Goal: Task Accomplishment & Management: Manage account settings

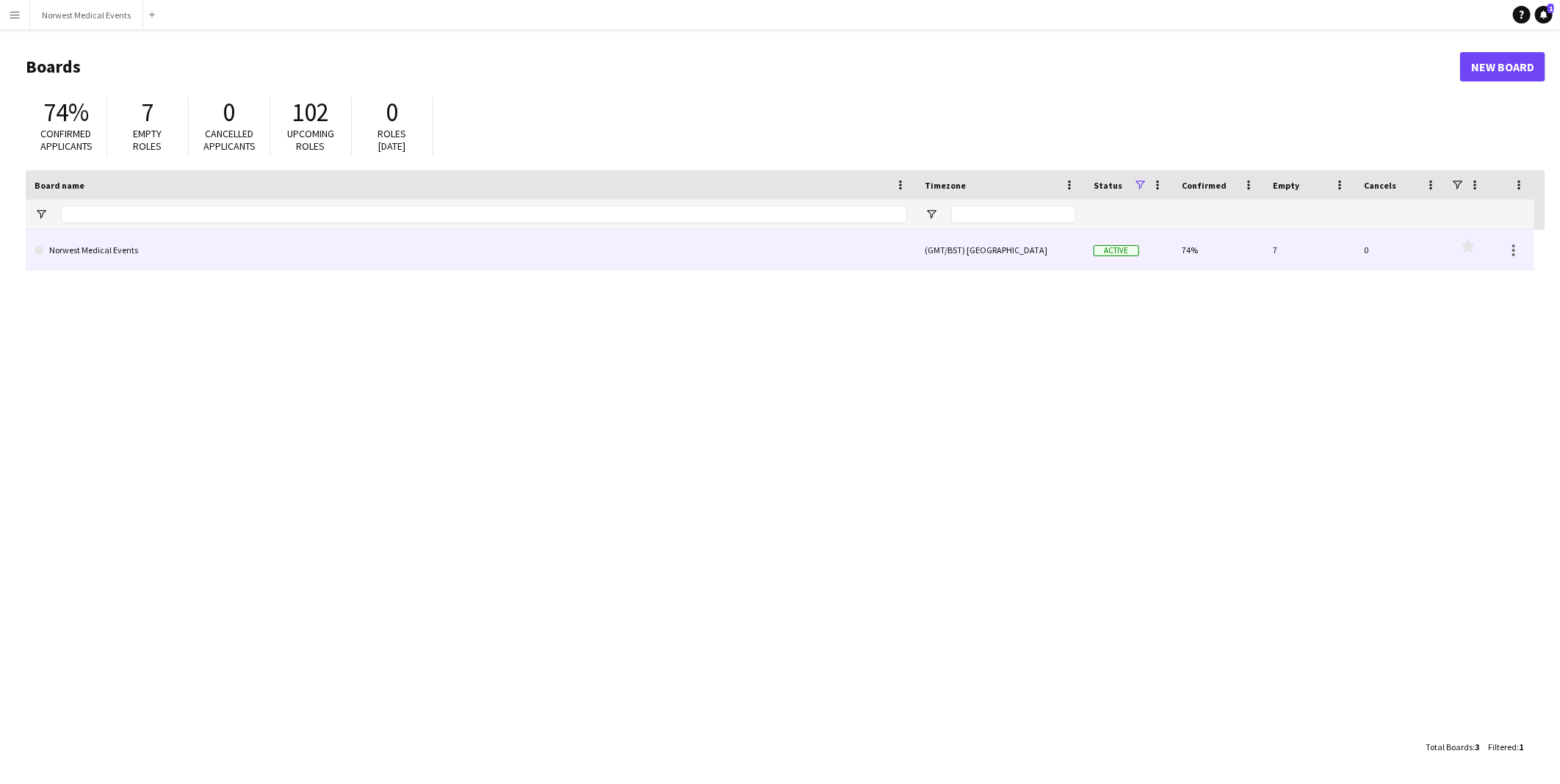
click at [509, 255] on link "Norwest Medical Events" at bounding box center [470, 250] width 872 height 41
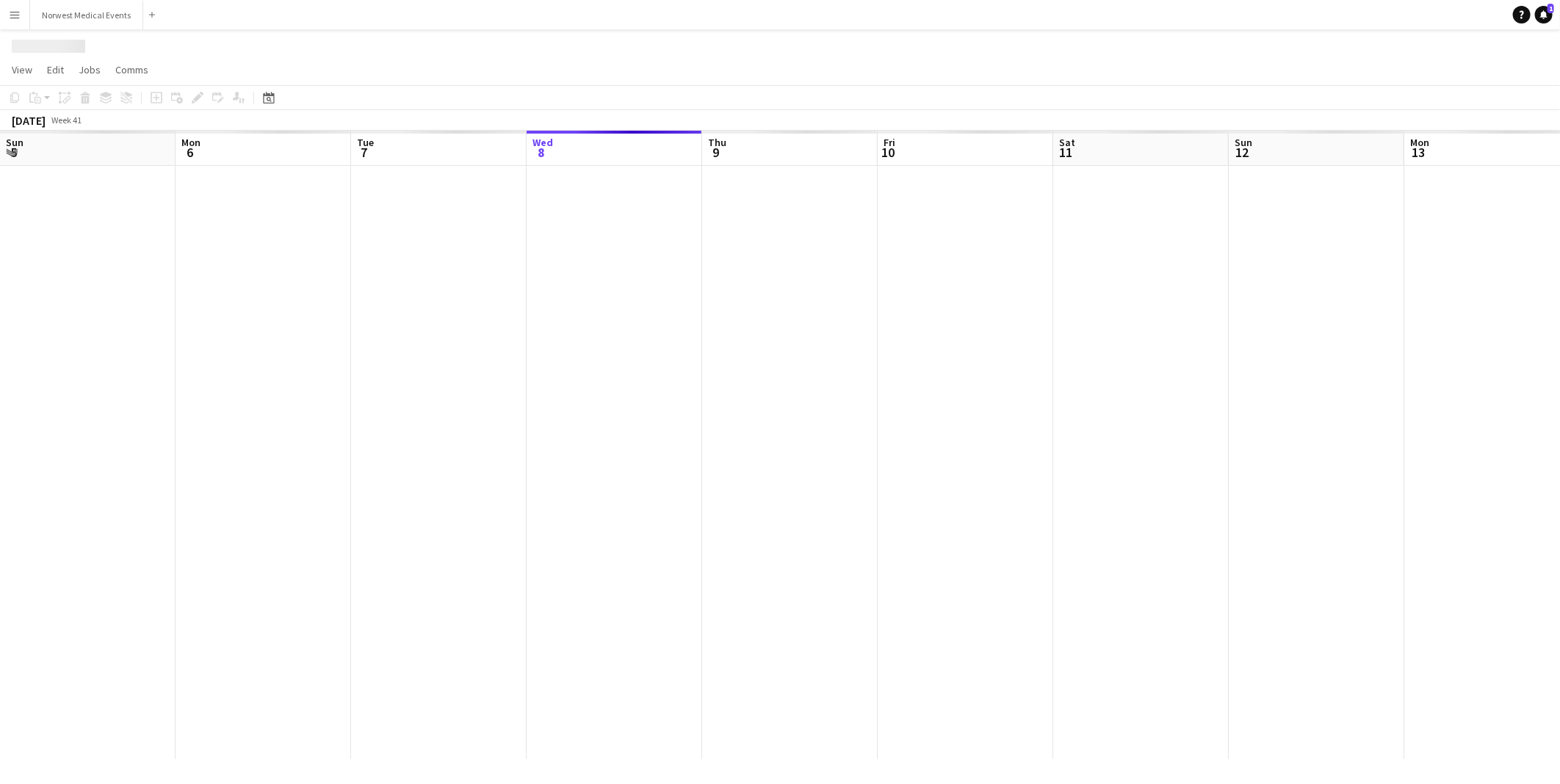
scroll to position [0, 350]
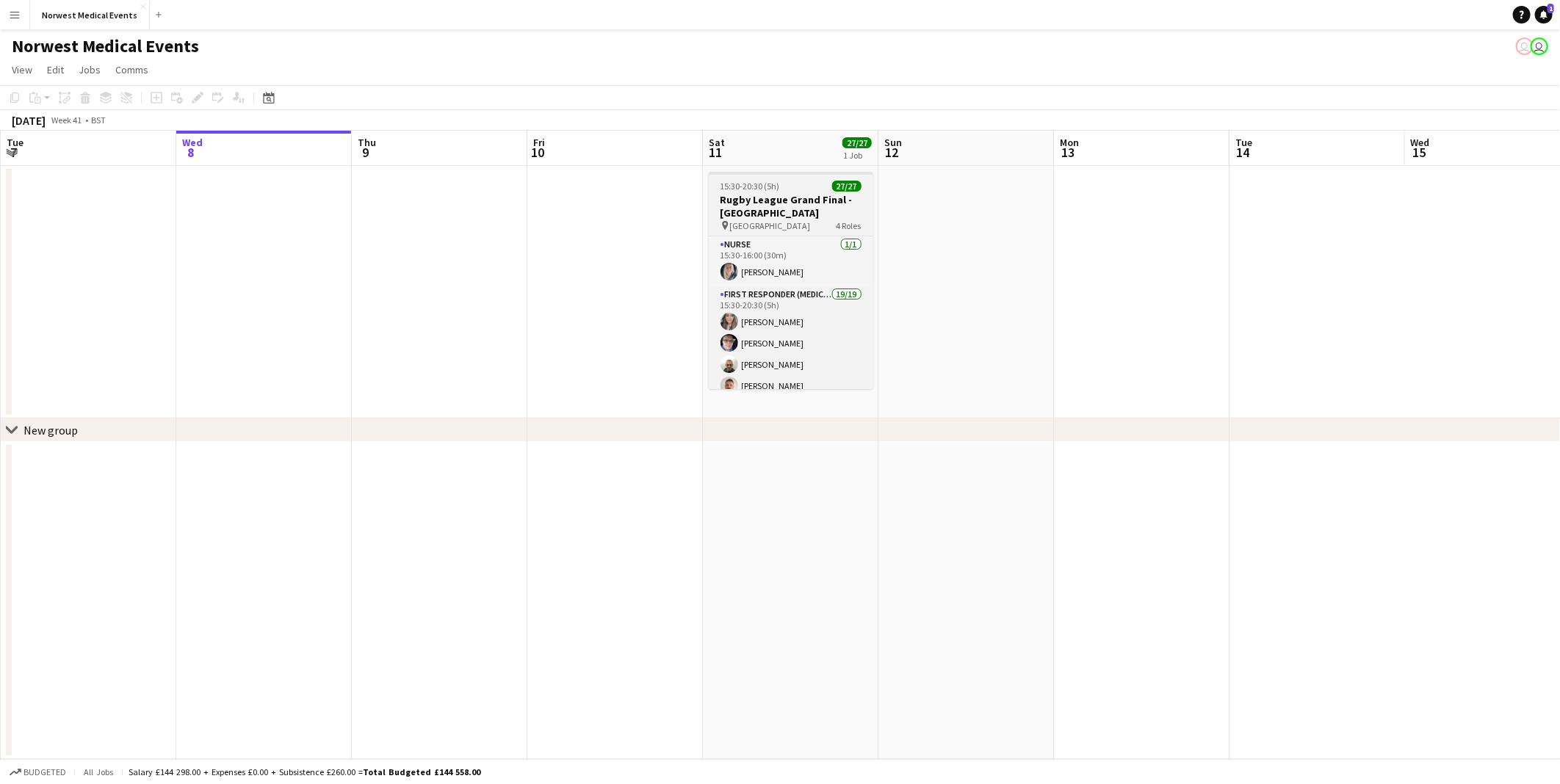
click at [776, 195] on h3 "Rugby League Grand Final - [GEOGRAPHIC_DATA]" at bounding box center [791, 206] width 165 height 26
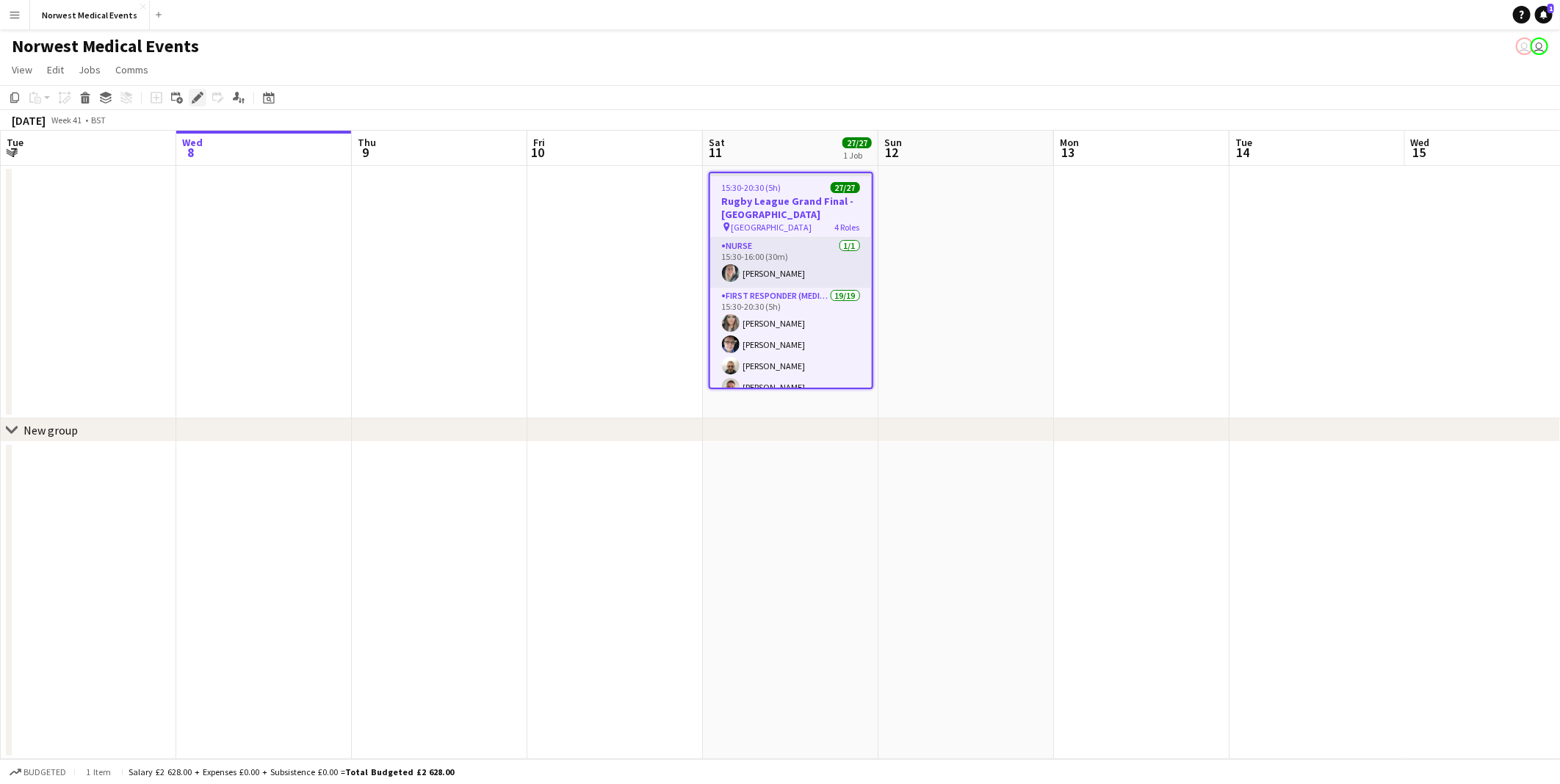
click at [192, 102] on icon at bounding box center [193, 102] width 4 height 4
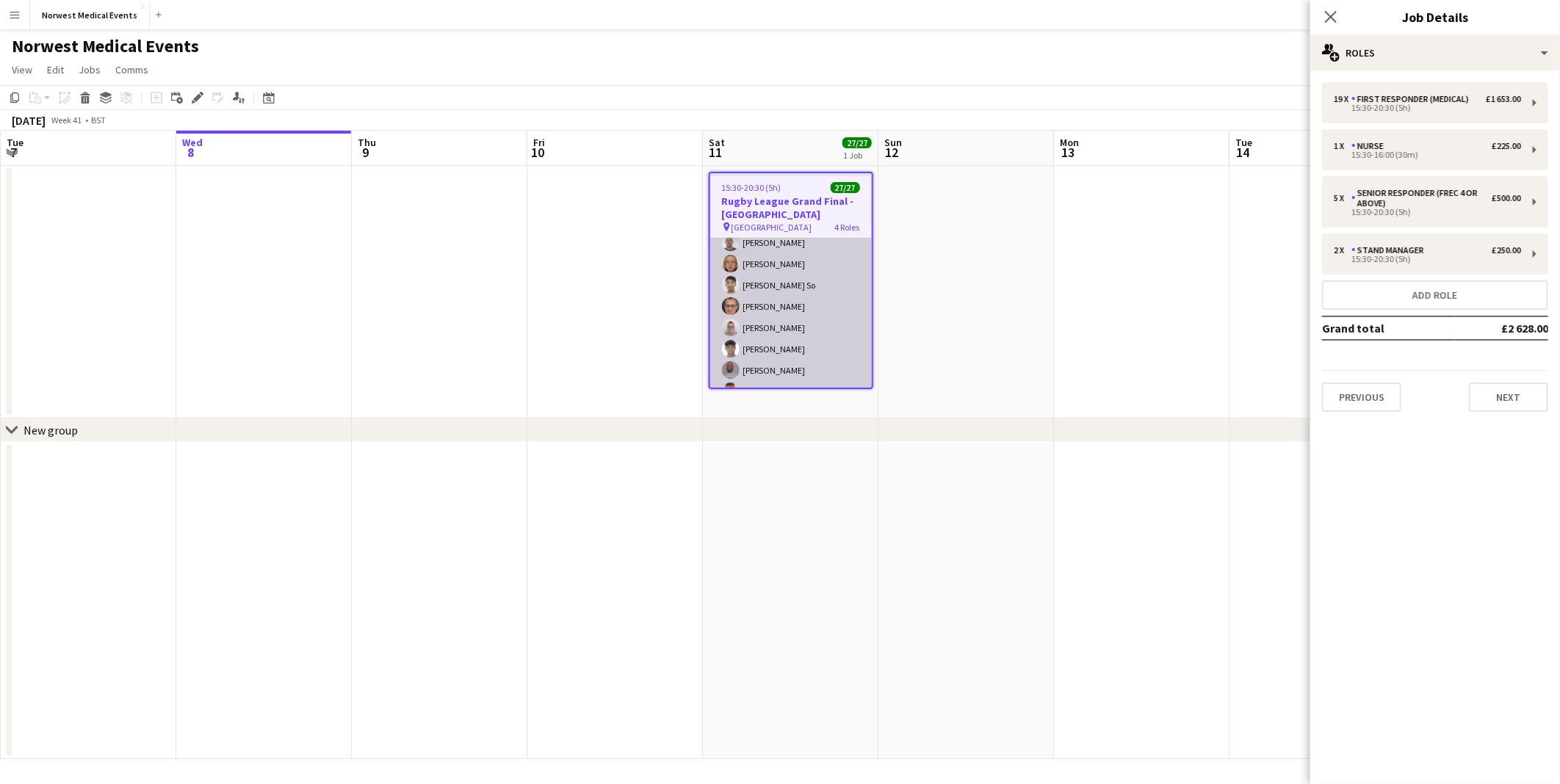
click at [768, 327] on app-card-role "First Responder (Medical) 19/19 15:30-20:30 (5h) [PERSON_NAME] [PERSON_NAME] [P…" at bounding box center [791, 211] width 162 height 433
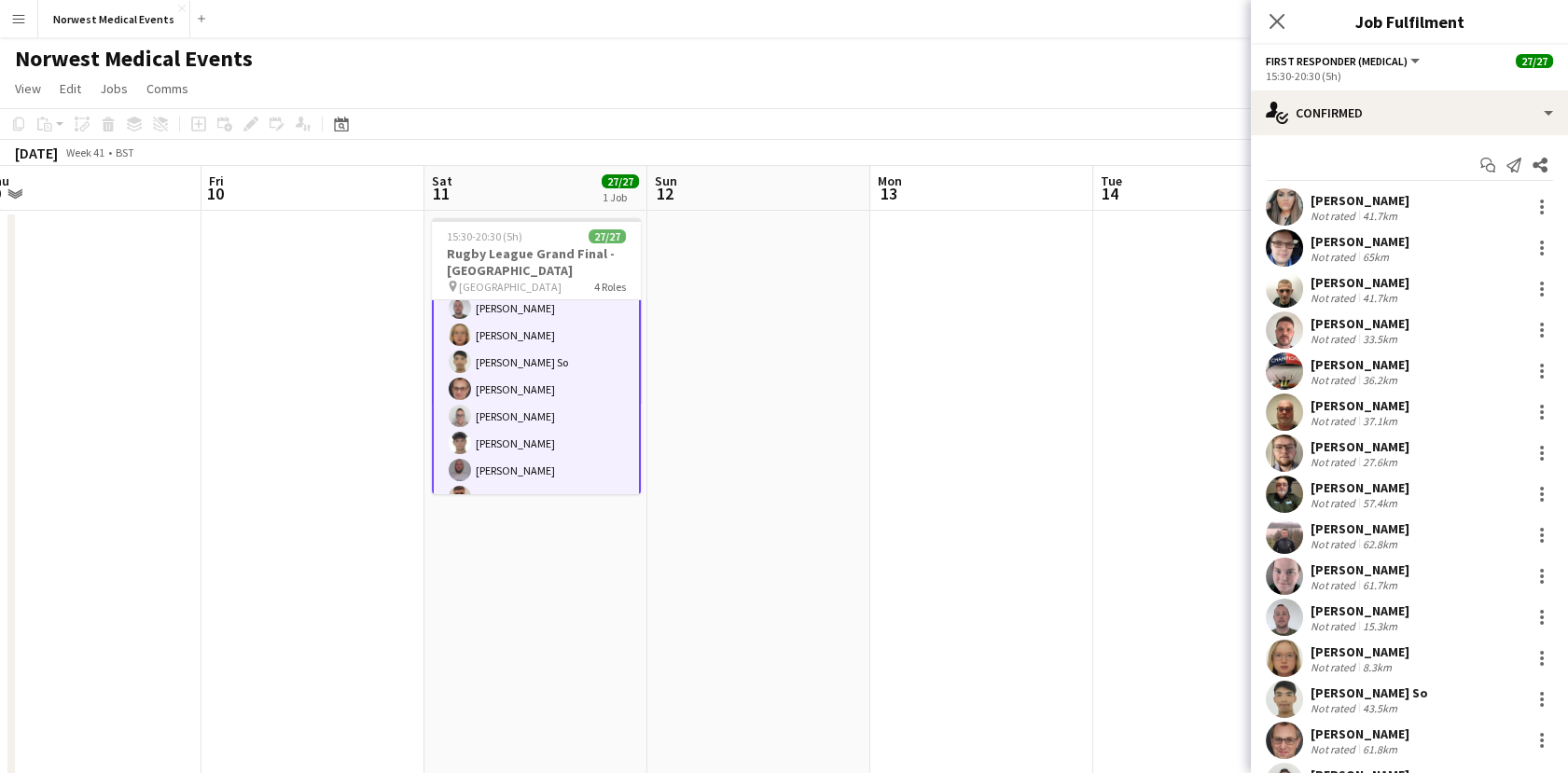
scroll to position [0, 744]
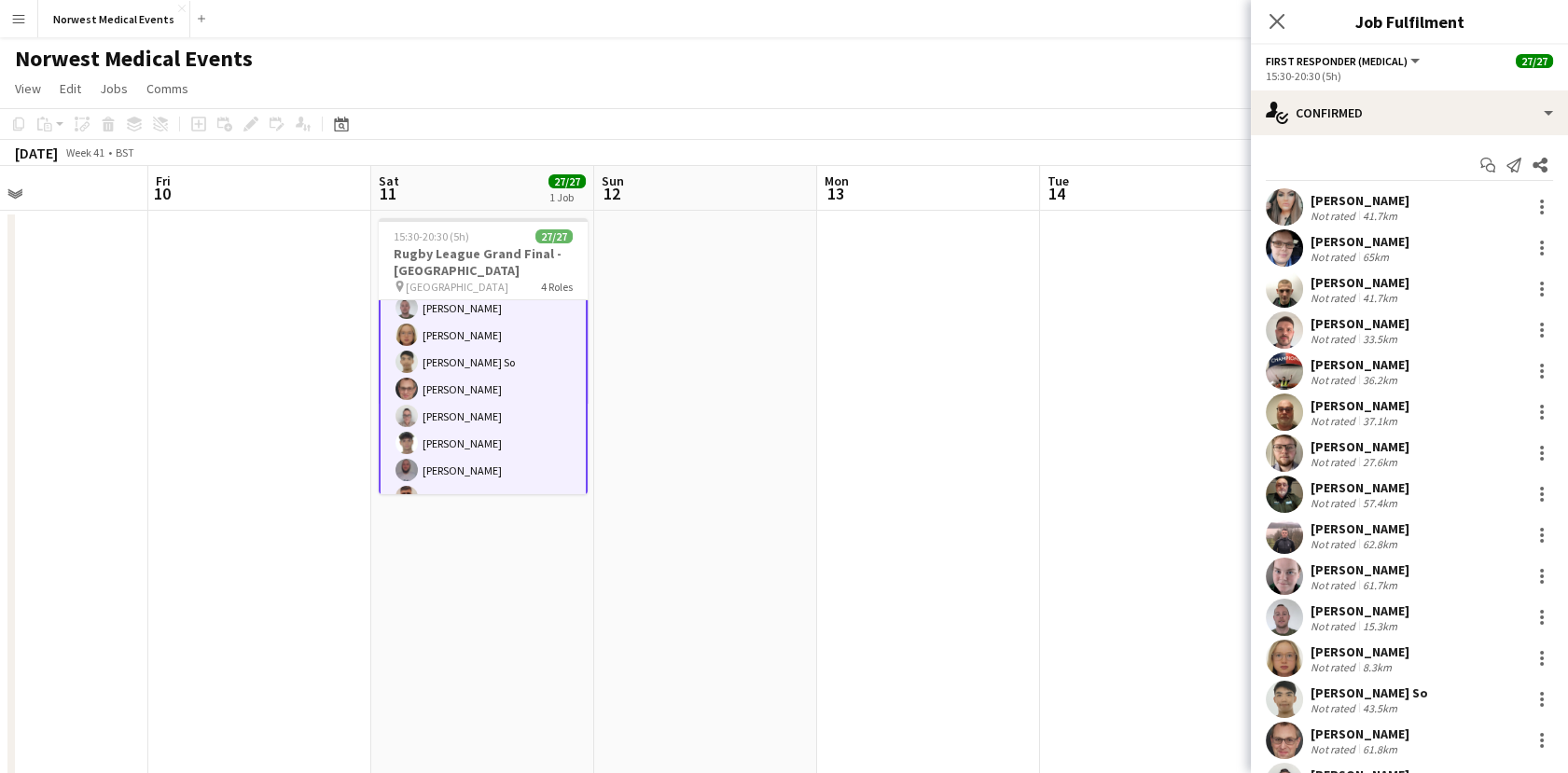
drag, startPoint x: 1127, startPoint y: 590, endPoint x: 418, endPoint y: 586, distance: 709.0
click at [420, 587] on app-calendar-viewport "Mon 6 Tue 7 Wed 8 Thu 9 Fri 10 Sat 11 27/27 1 Job Sun 12 Mon 13 Tue 14 Wed 15 T…" at bounding box center [784, 533] width 1568 height 735
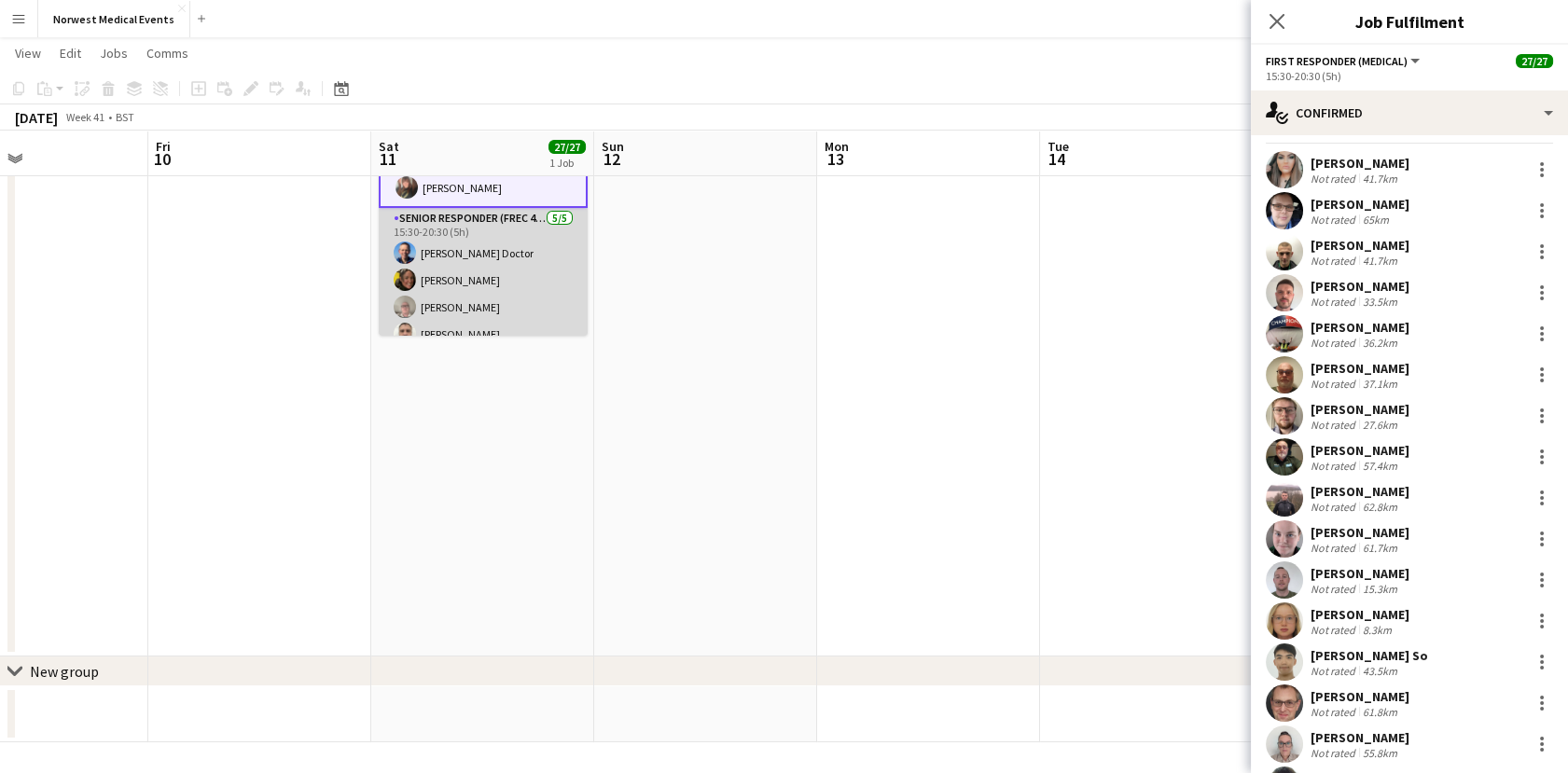
scroll to position [582, 0]
click at [453, 249] on app-card-role "Senior Responder (FREC 4 or Above) [DATE] 15:30-20:30 (5h) [PERSON_NAME] [PERSO…" at bounding box center [483, 263] width 209 height 172
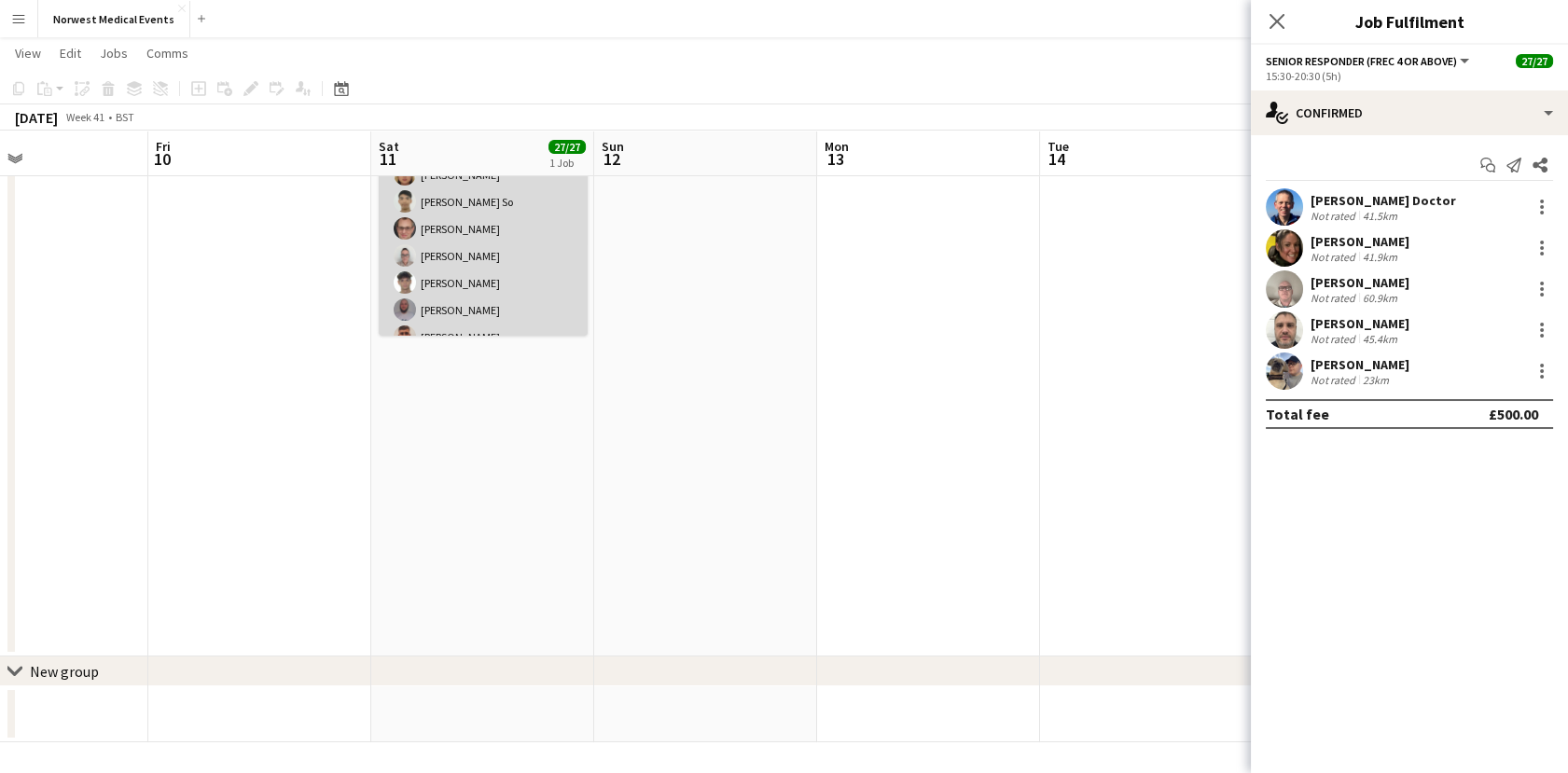
click at [526, 302] on app-card-role "First Responder (Medical) 19/19 15:30-20:30 (5h) [PERSON_NAME] [PERSON_NAME] [P…" at bounding box center [483, 107] width 209 height 550
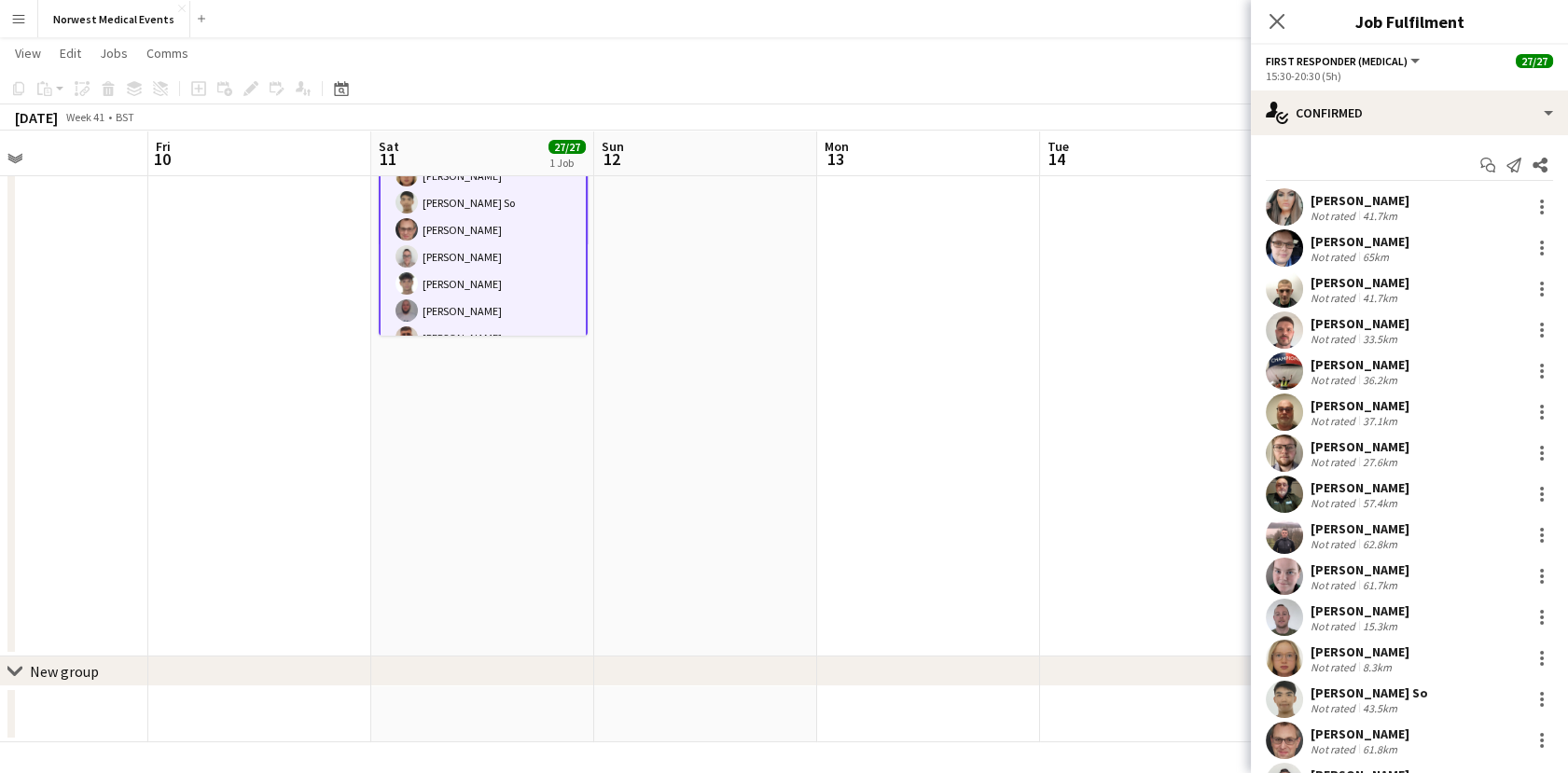
scroll to position [684, 0]
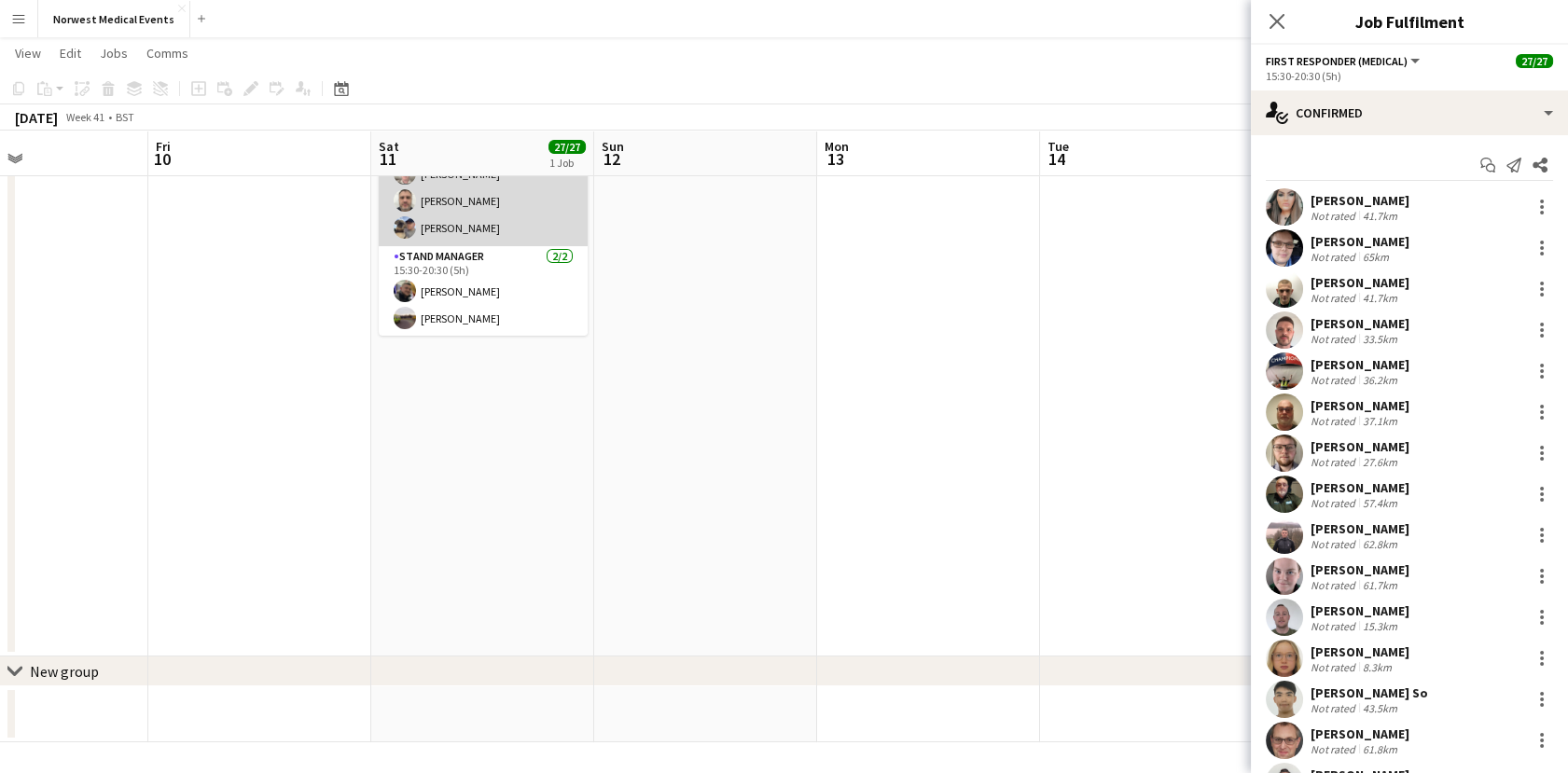
click at [492, 238] on app-card-role "Senior Responder (FREC 4 or Above) [DATE] 15:30-20:30 (5h) [PERSON_NAME] [PERSO…" at bounding box center [483, 161] width 209 height 172
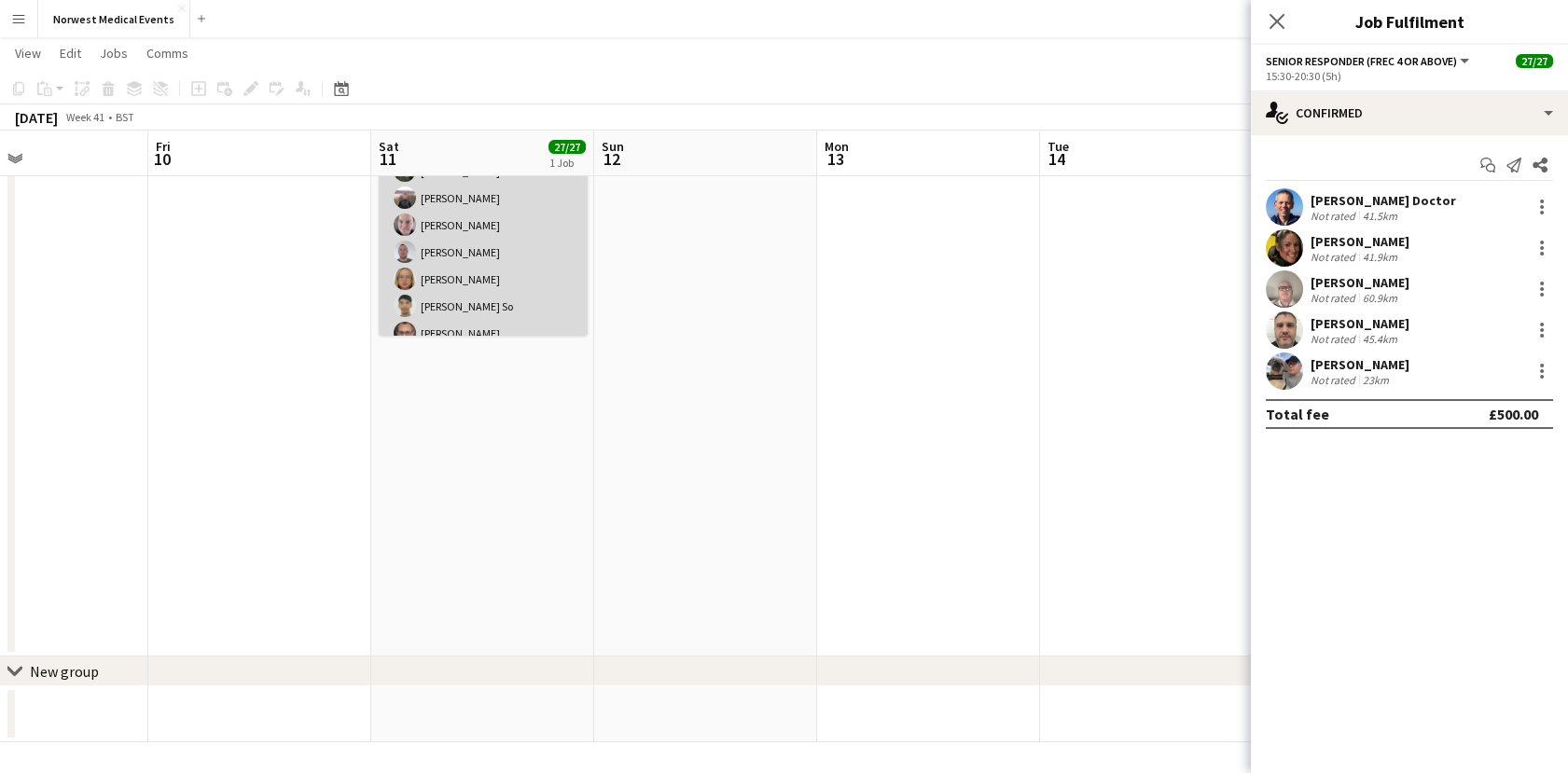
click at [475, 293] on app-card-role "First Responder (Medical) 19/19 15:30-20:30 (5h) [PERSON_NAME] [PERSON_NAME] [P…" at bounding box center [483, 212] width 209 height 550
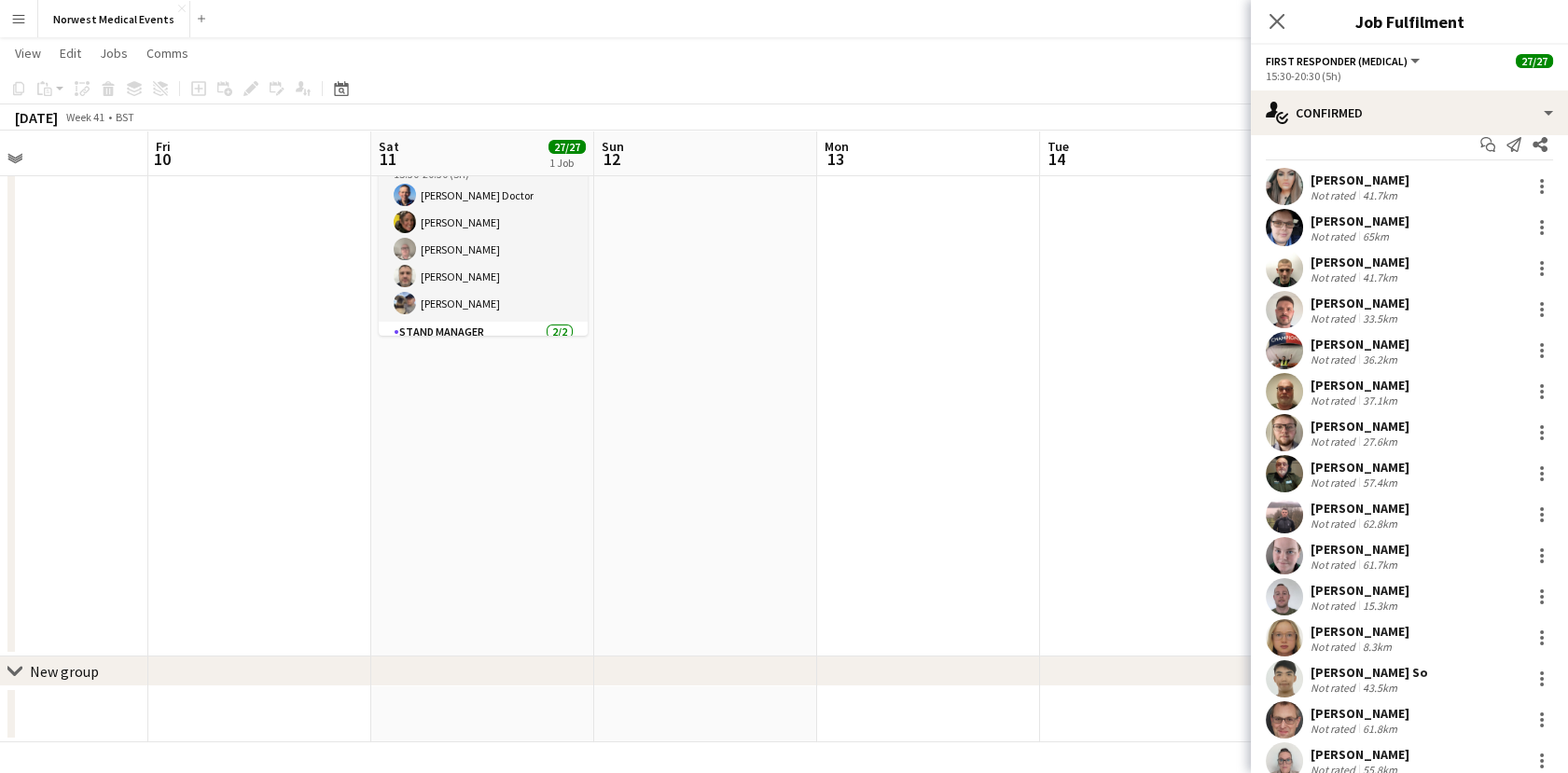
scroll to position [0, 0]
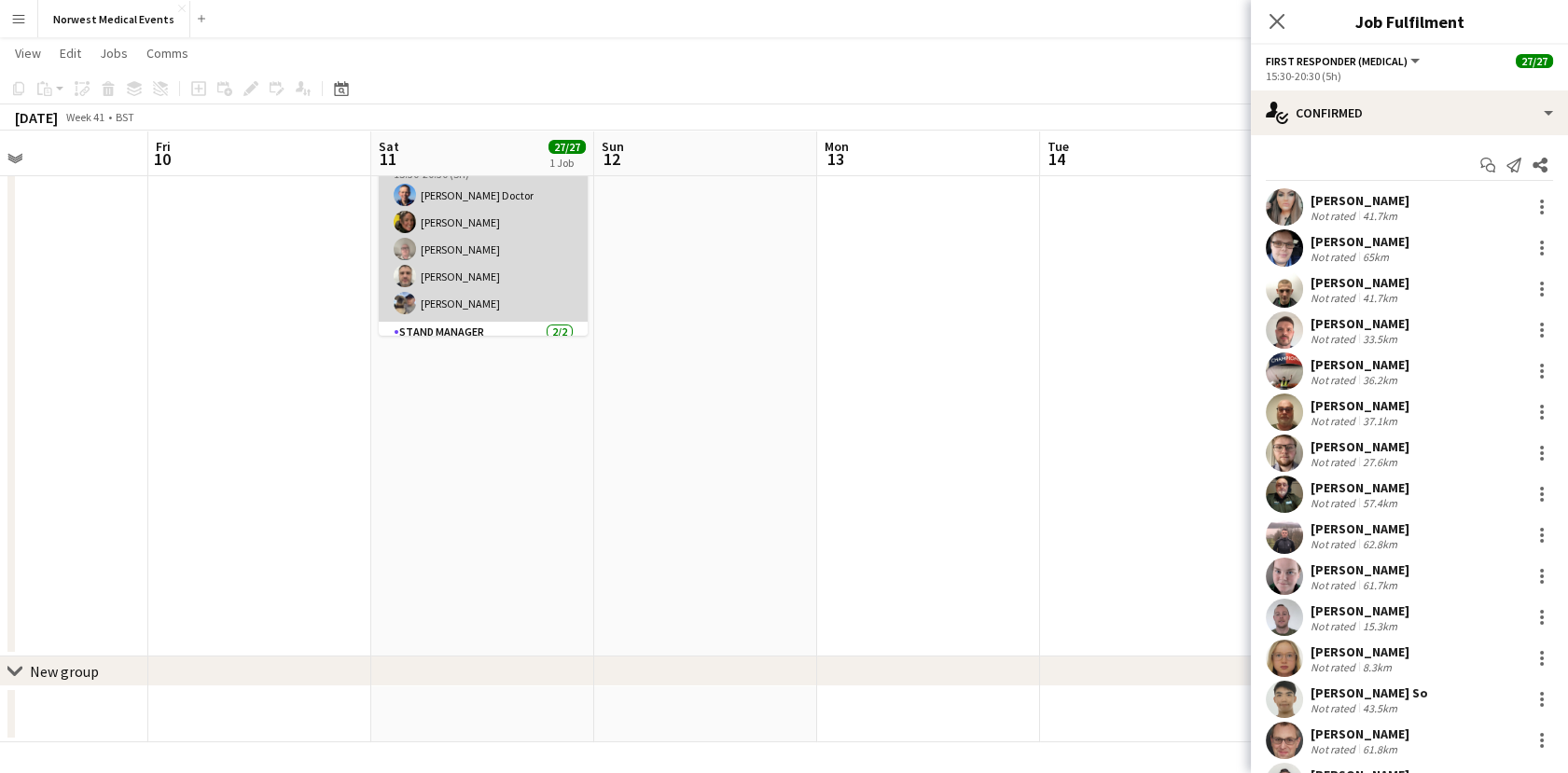
click at [534, 256] on app-card-role "Senior Responder (FREC 4 or Above) [DATE] 15:30-20:30 (5h) [PERSON_NAME] [PERSO…" at bounding box center [483, 236] width 209 height 172
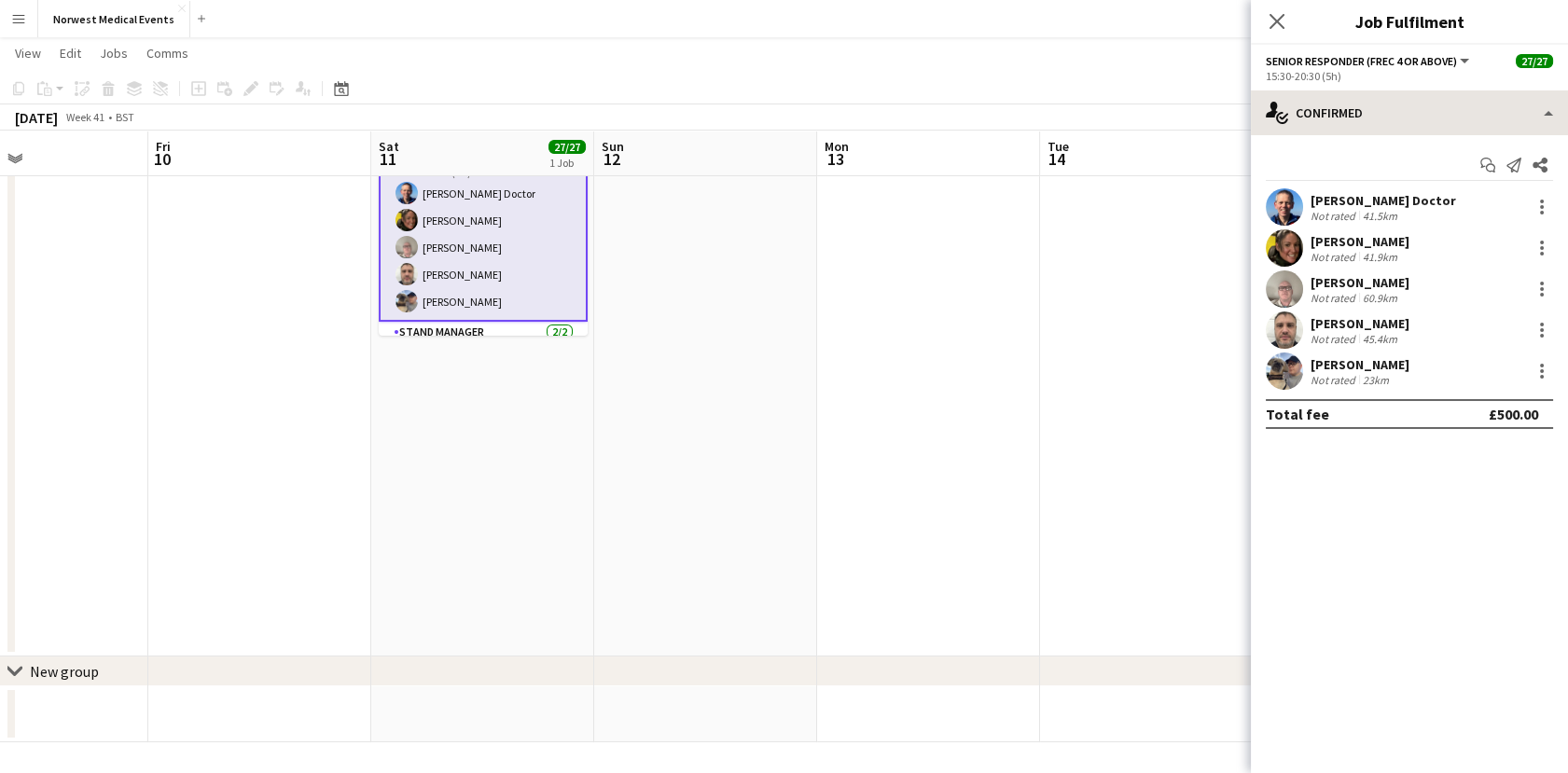
scroll to position [607, 0]
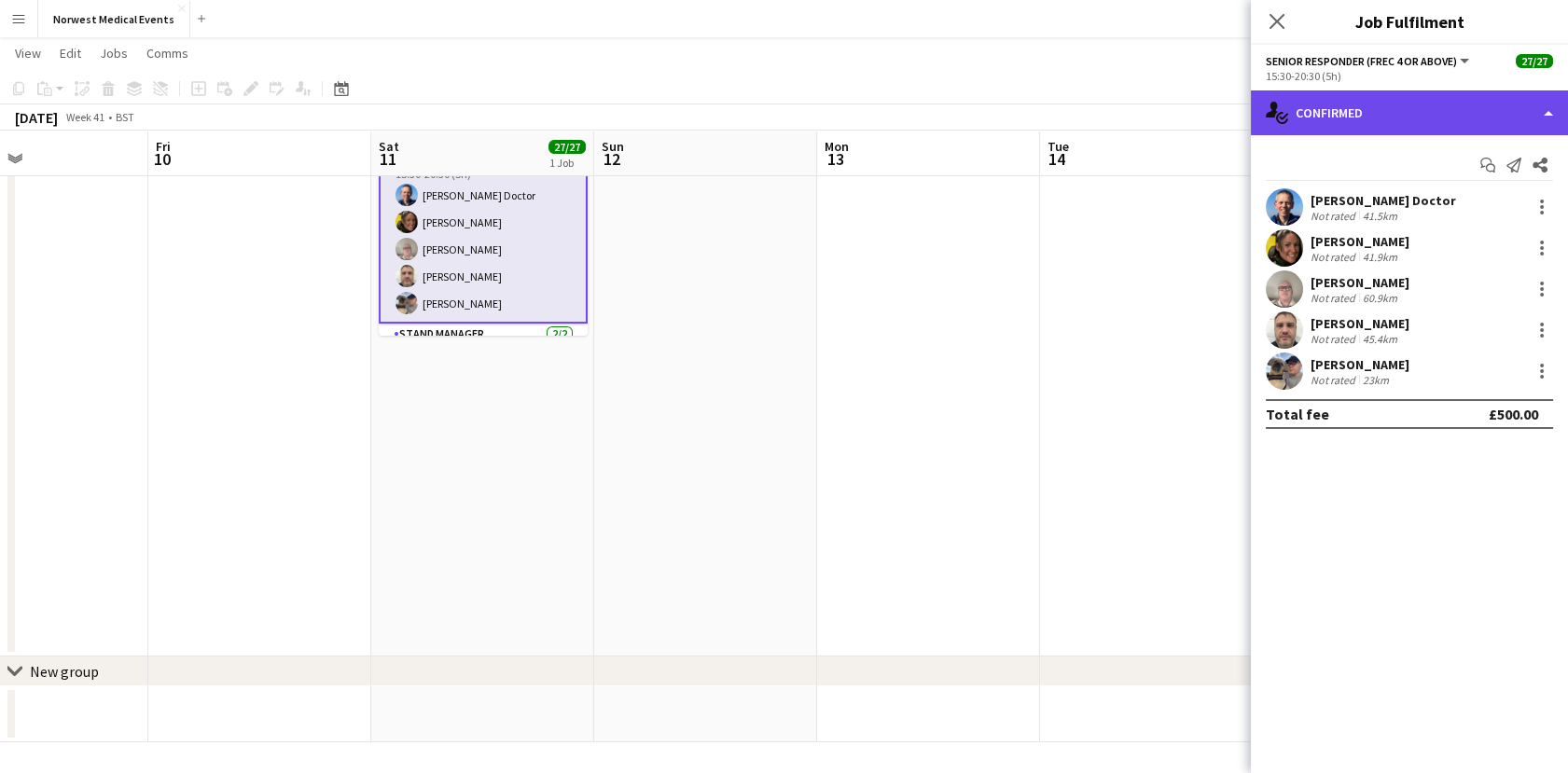
click at [1441, 103] on div "single-neutral-actions-check-2 Confirmed" at bounding box center [1410, 113] width 317 height 45
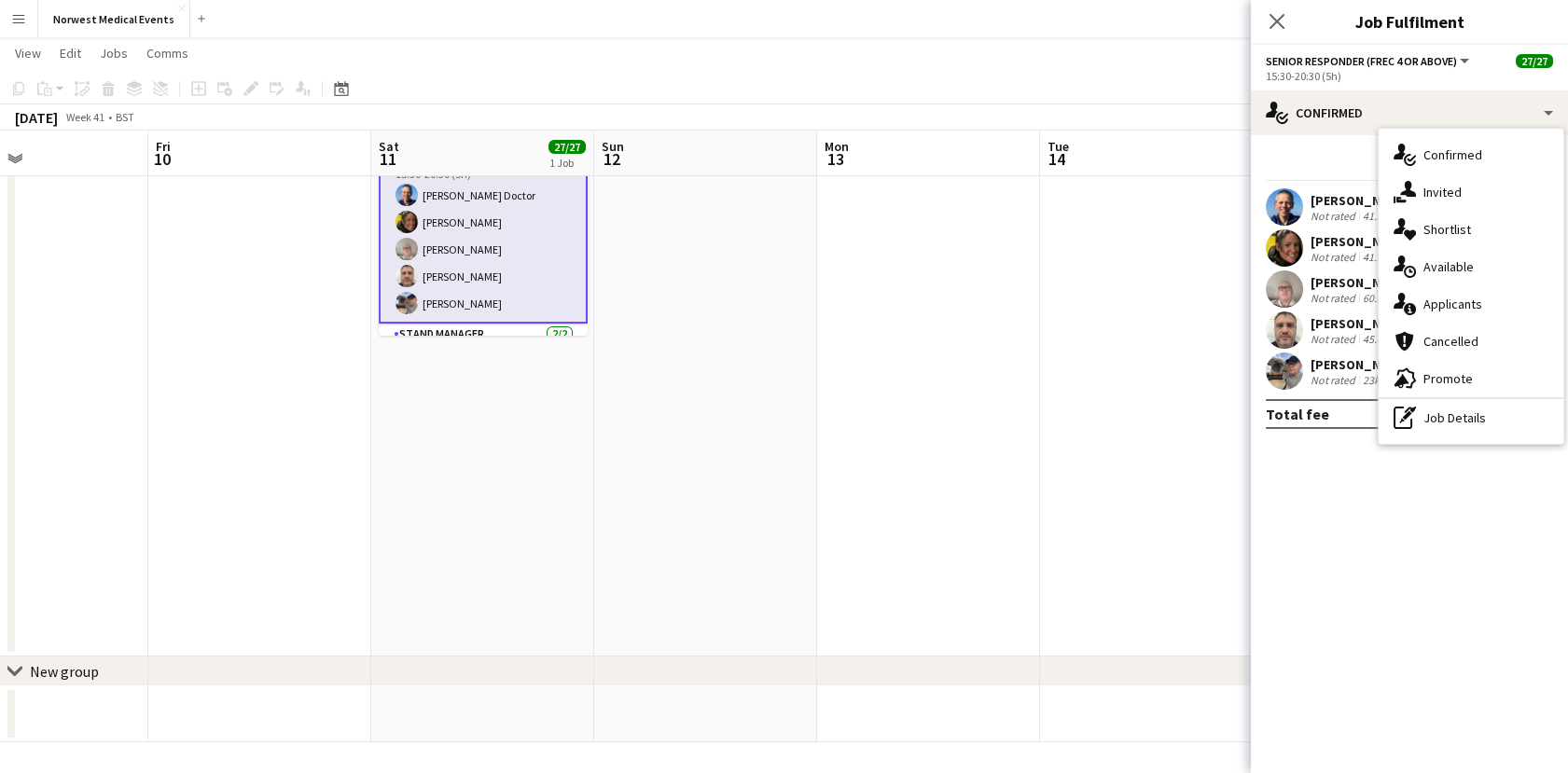
click at [1502, 297] on div "single-neutral-actions-information Applicants" at bounding box center [1470, 304] width 185 height 37
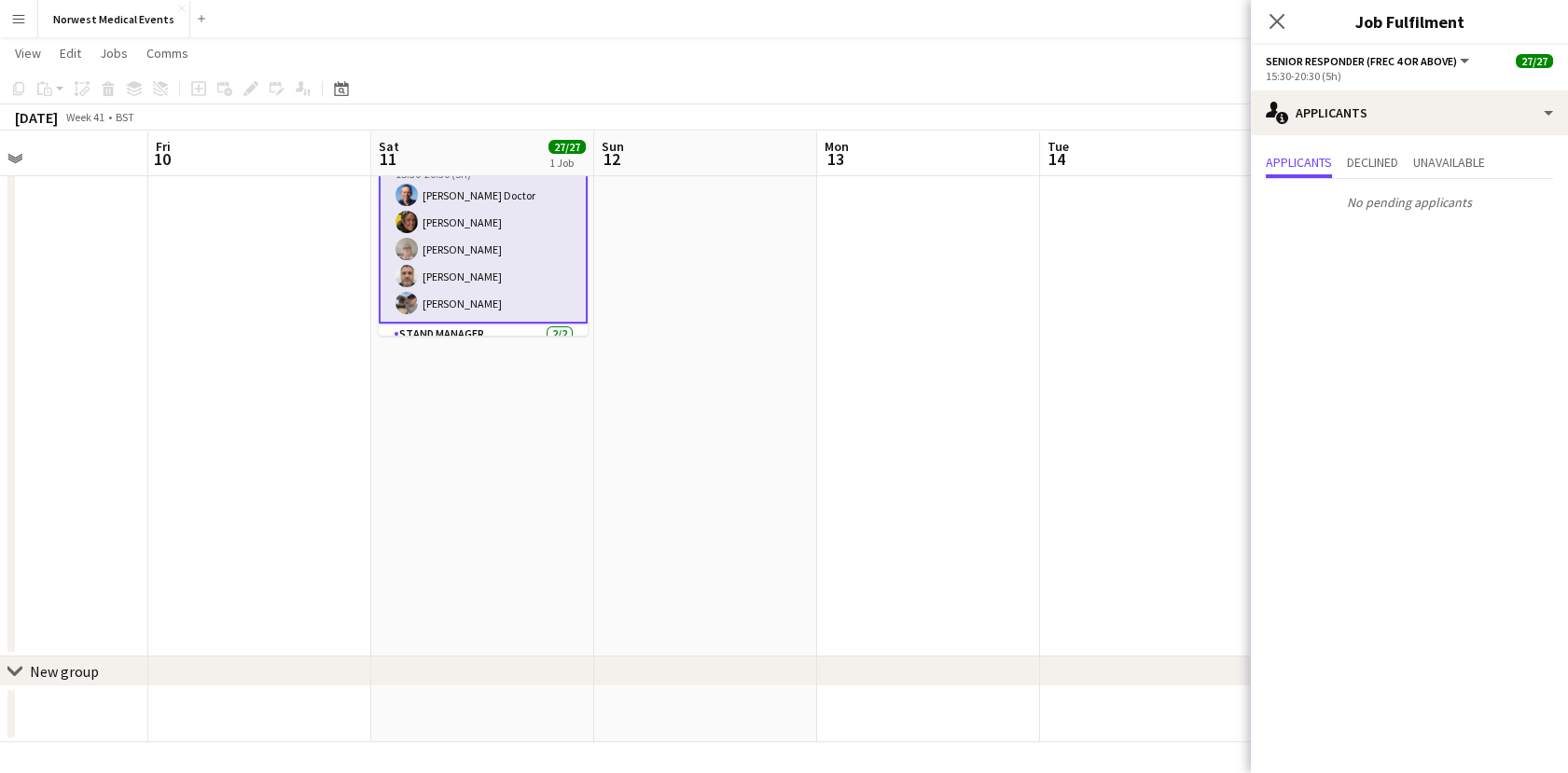
click at [1291, 27] on div "Close pop-in" at bounding box center [1277, 21] width 53 height 43
click at [1276, 27] on icon "Close pop-in" at bounding box center [1276, 21] width 18 height 18
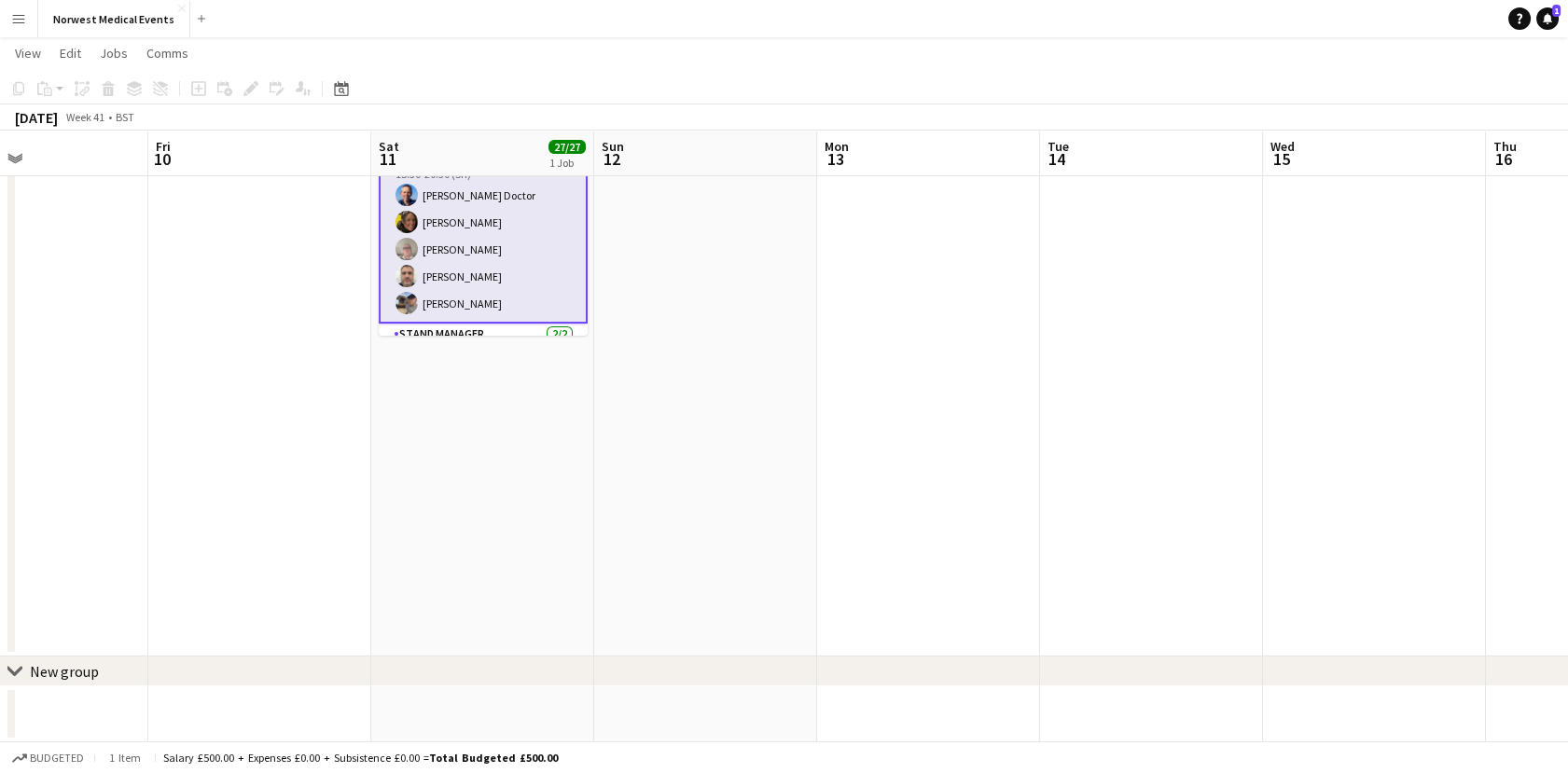
scroll to position [413, 0]
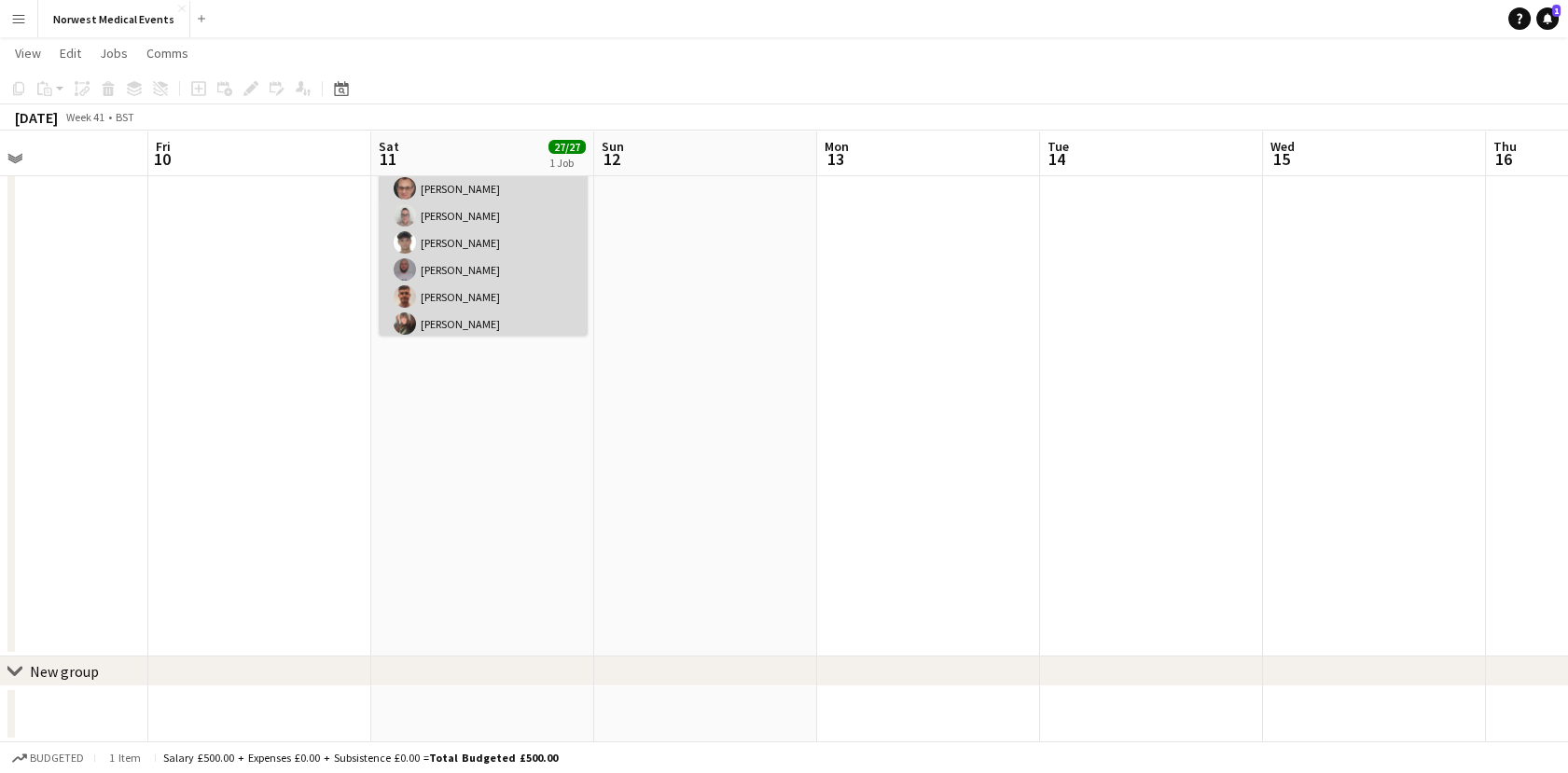
click at [438, 256] on app-card-role "First Responder (Medical) 19/19 15:30-20:30 (5h) [PERSON_NAME] [PERSON_NAME] [P…" at bounding box center [483, 67] width 209 height 550
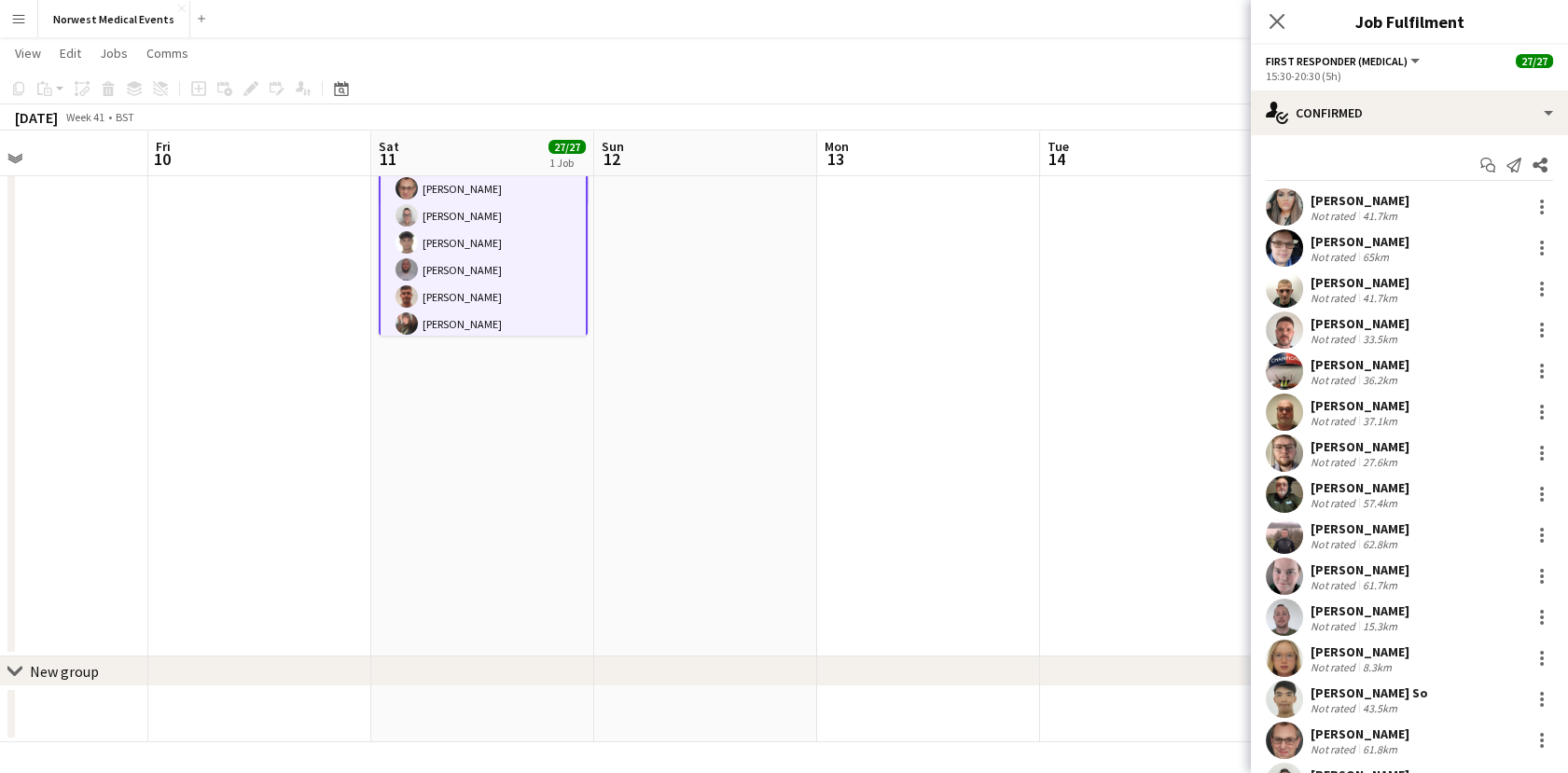
scroll to position [103, 0]
